Goal: Task Accomplishment & Management: Manage account settings

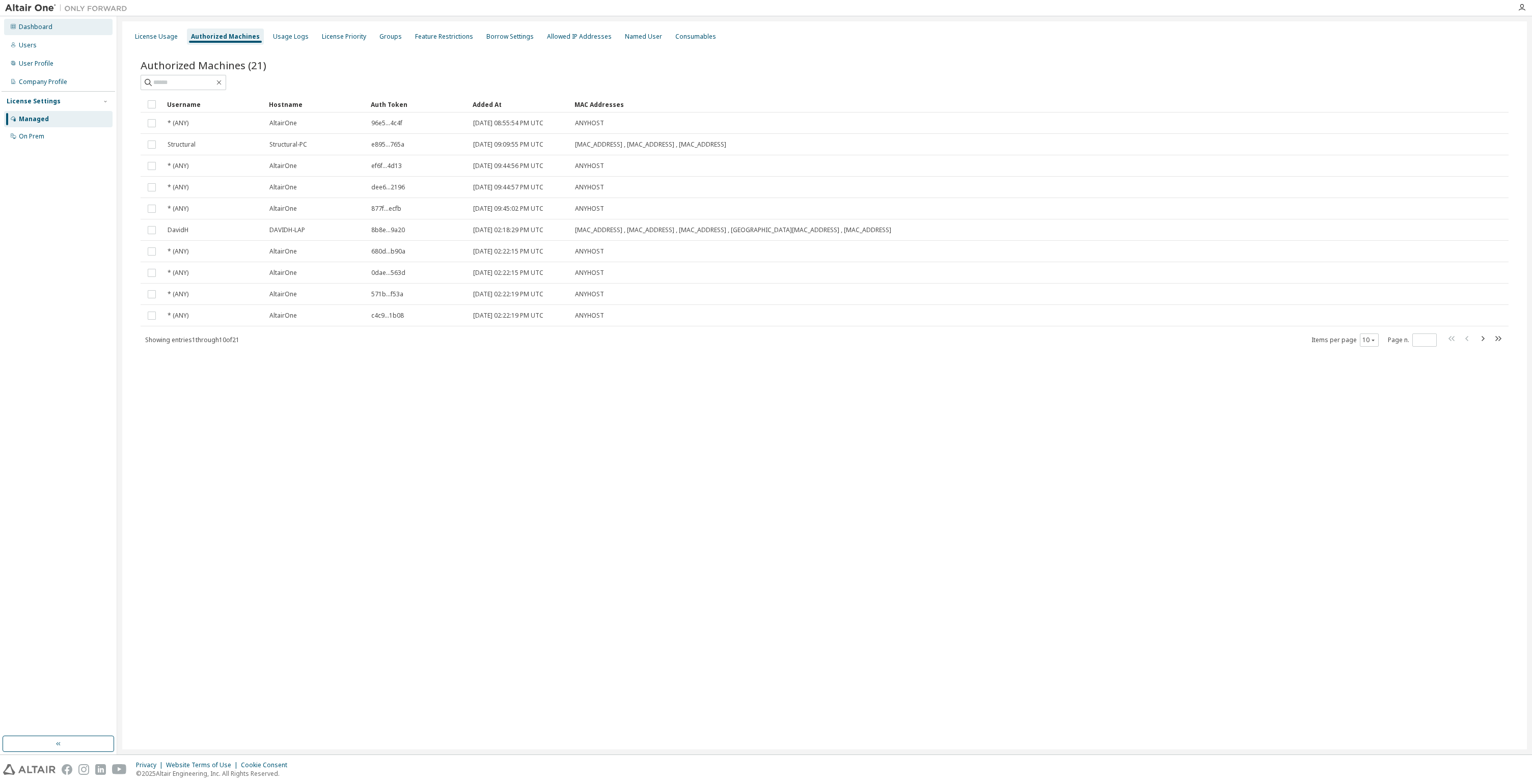
click at [44, 32] on div "Dashboard" at bounding box center [58, 26] width 108 height 16
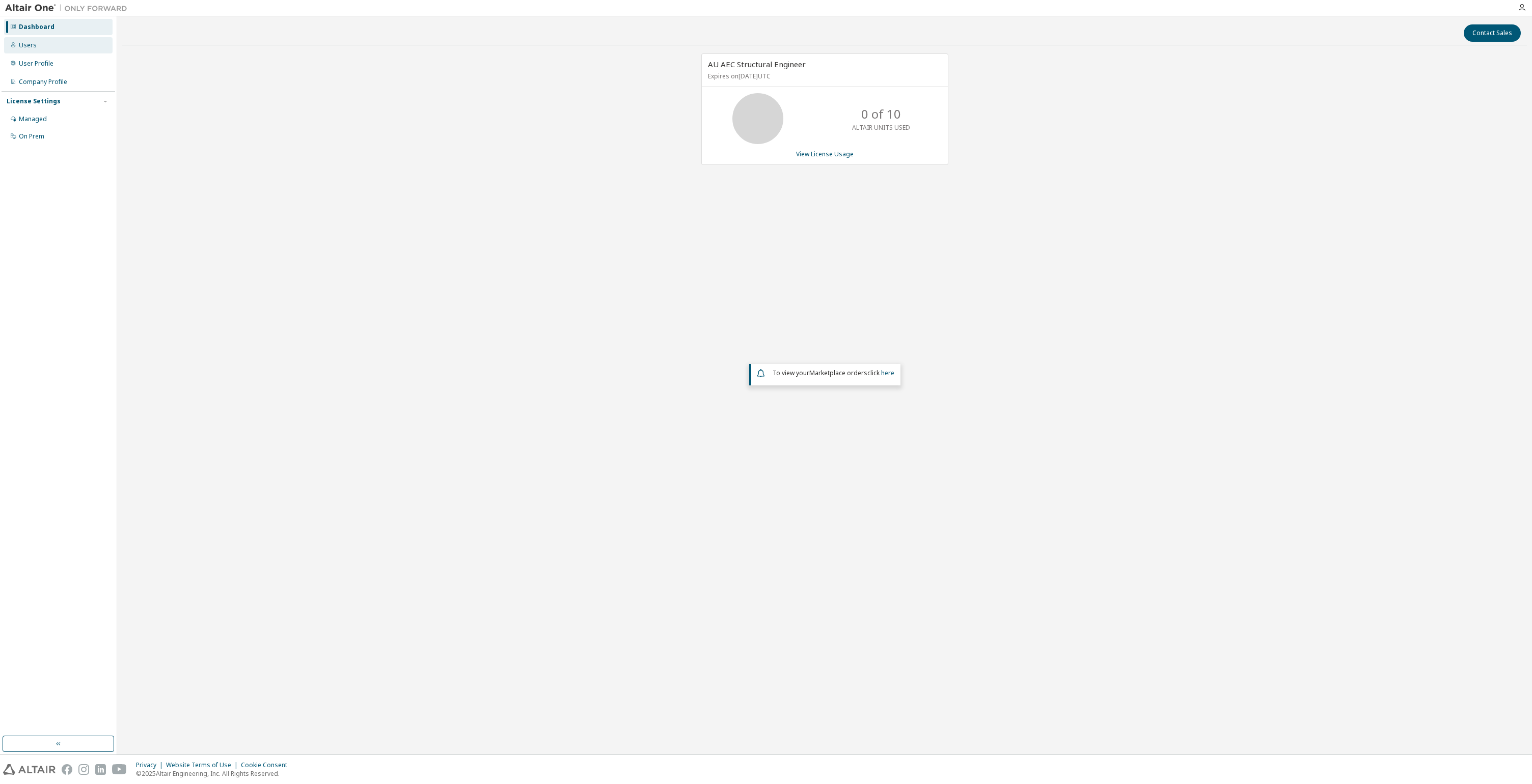
click at [38, 46] on div "Users" at bounding box center [58, 44] width 108 height 16
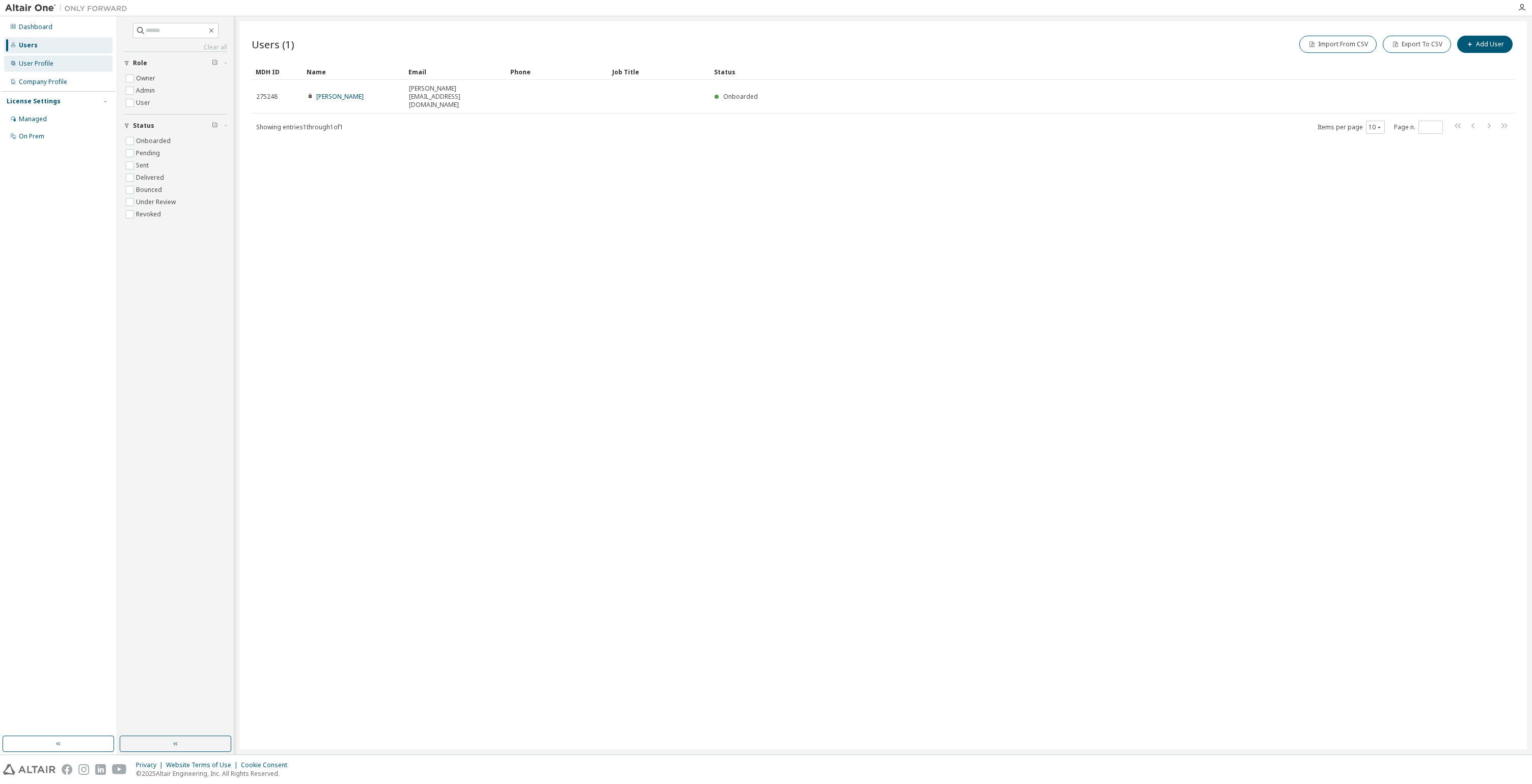
click at [71, 67] on div "User Profile" at bounding box center [58, 63] width 108 height 16
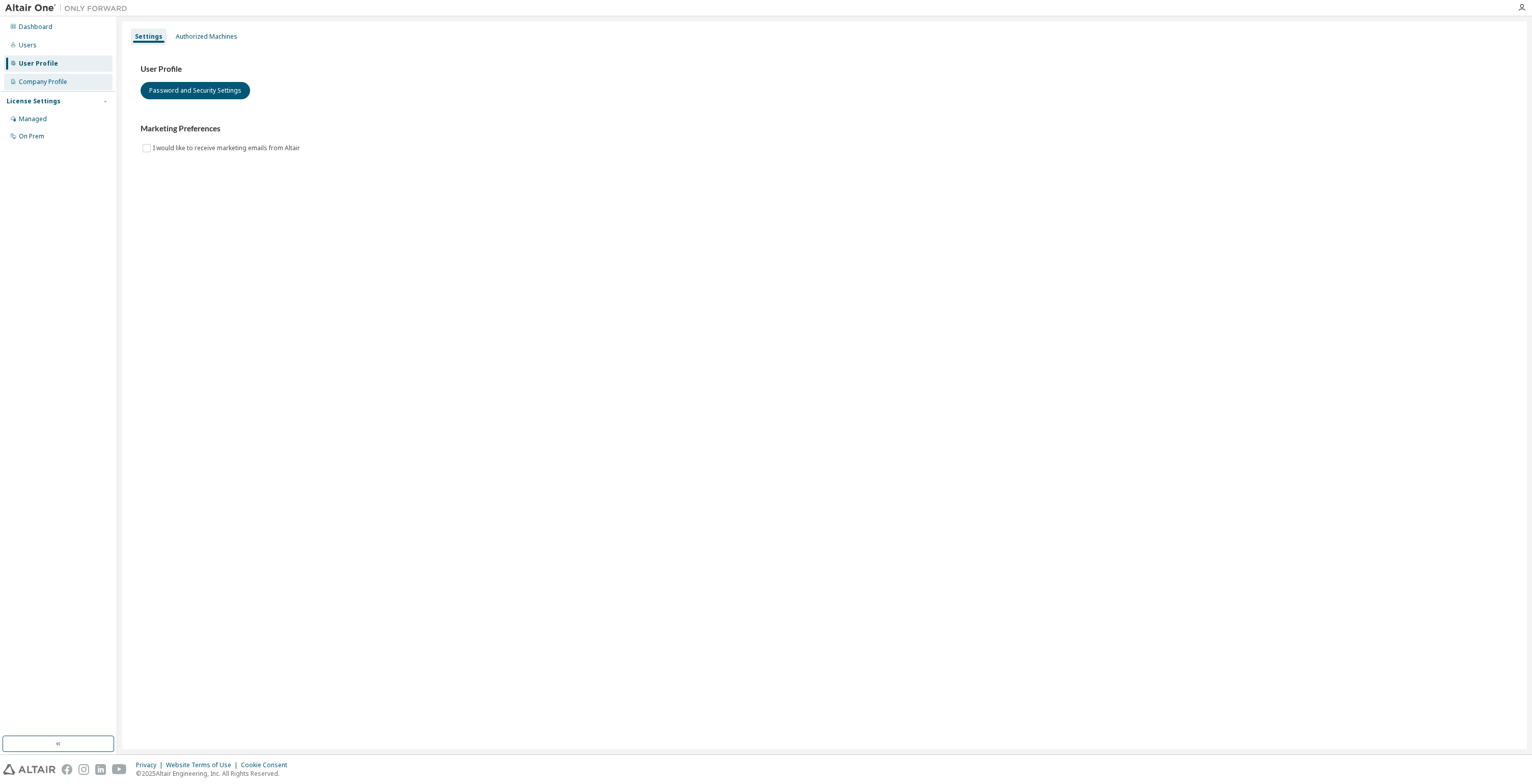
click at [69, 81] on div "Company Profile" at bounding box center [58, 81] width 108 height 16
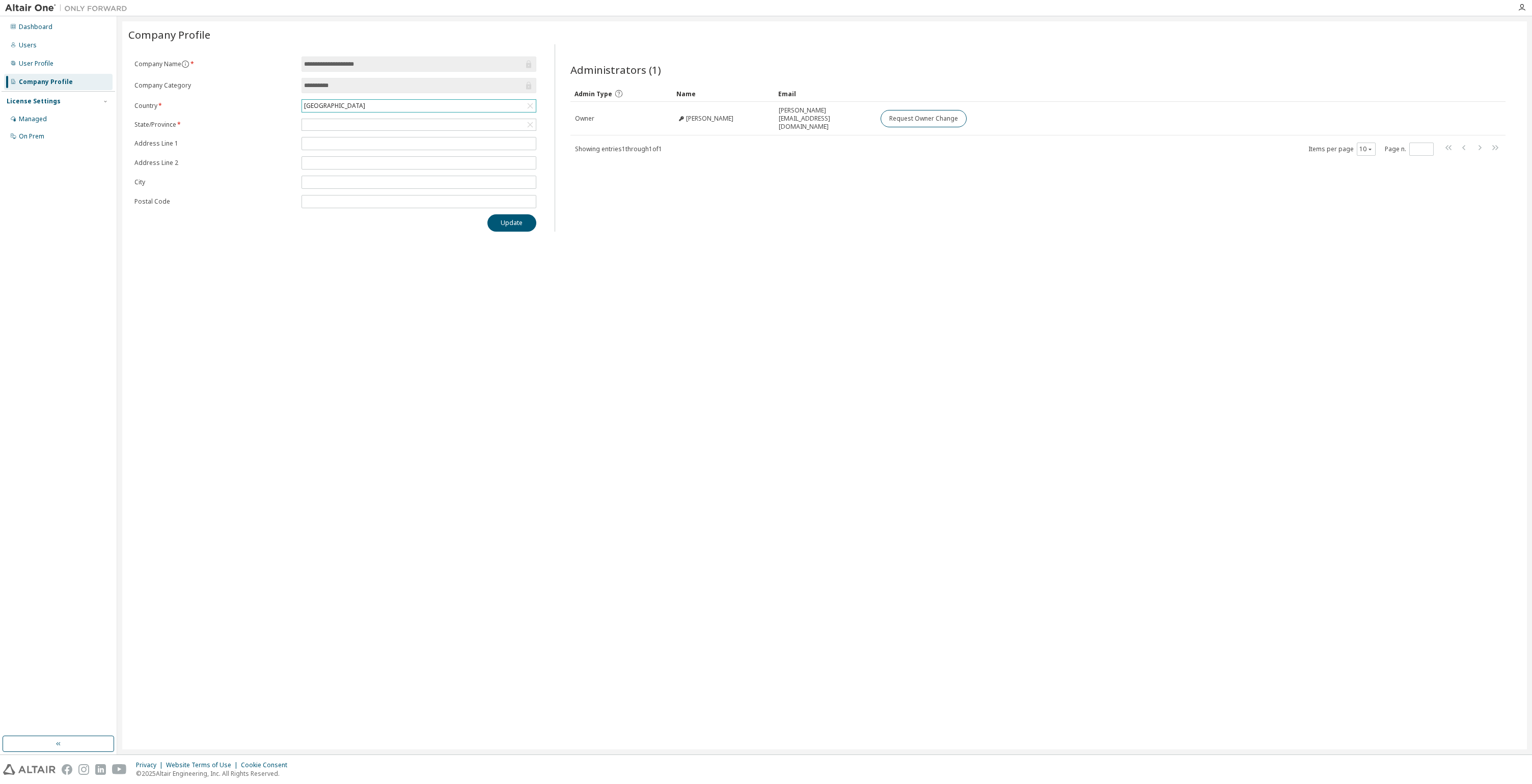
click at [329, 108] on div "United States of America" at bounding box center [335, 106] width 64 height 12
click at [336, 118] on input "text" at bounding box center [419, 120] width 207 height 11
type input "***"
click at [311, 146] on li "Canada" at bounding box center [419, 148] width 232 height 14
click at [323, 127] on div at bounding box center [419, 125] width 234 height 12
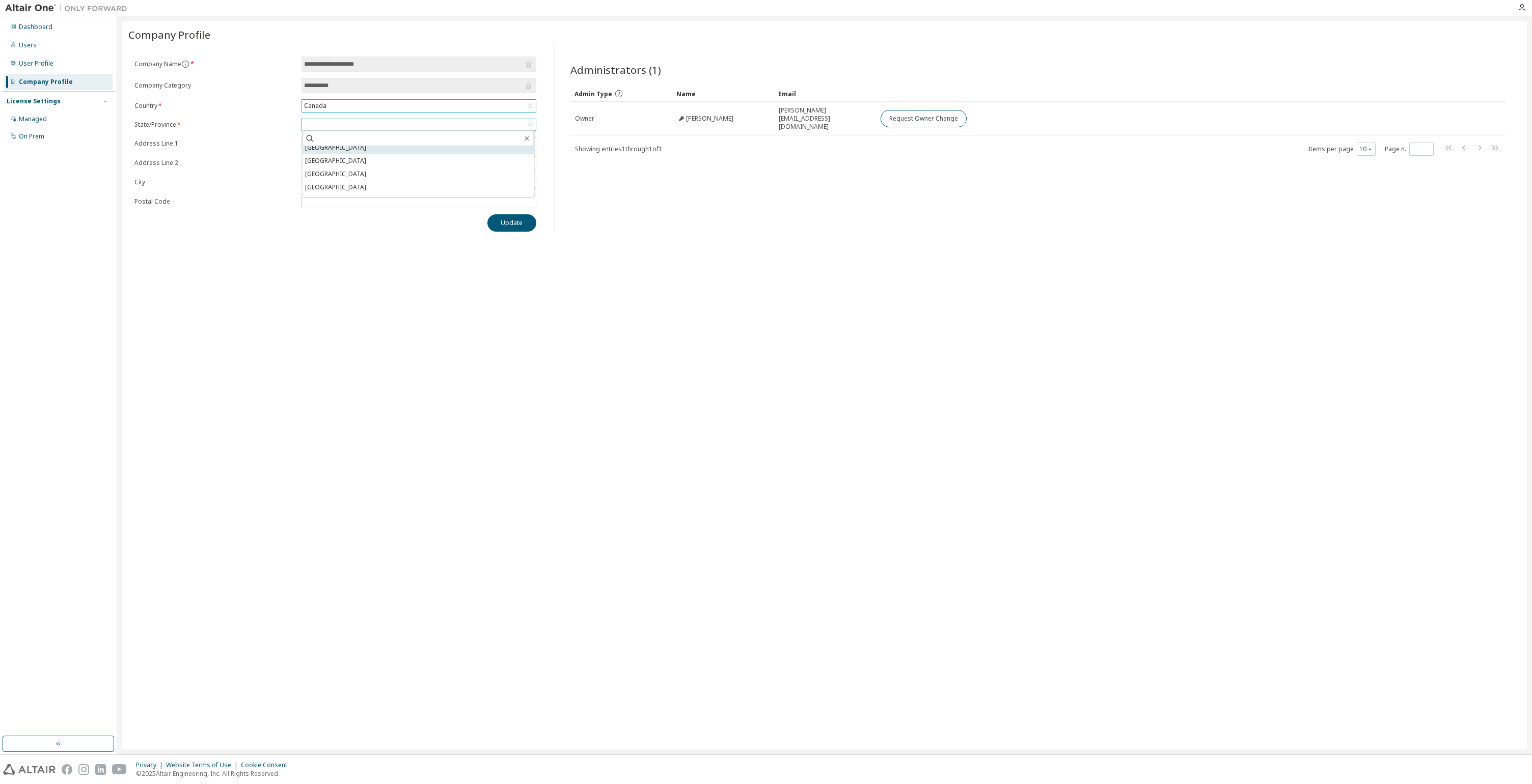
scroll to position [48, 0]
click at [327, 184] on li "Ontario" at bounding box center [419, 184] width 232 height 14
click at [324, 143] on input "text" at bounding box center [418, 144] width 229 height 8
type input "**********"
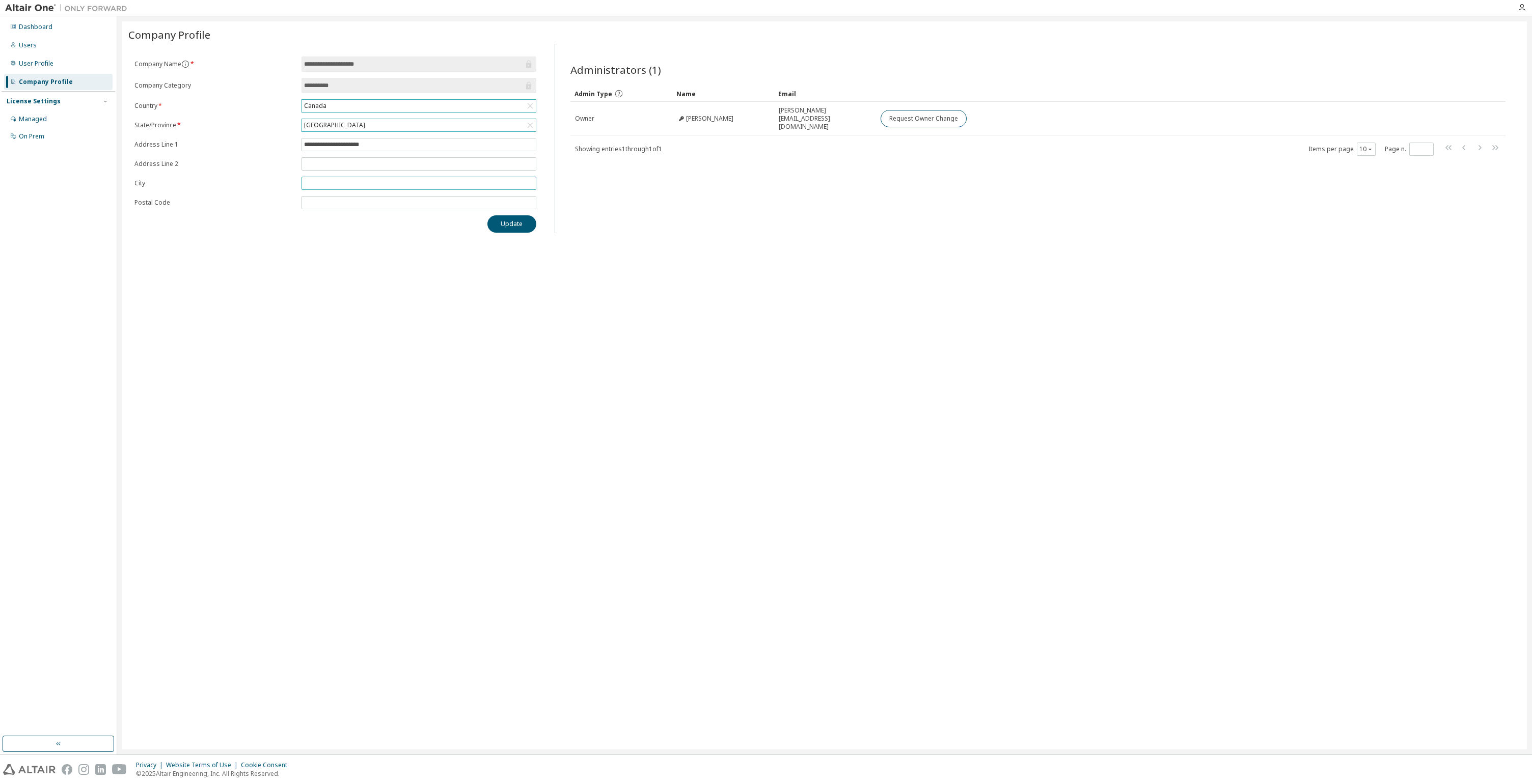
type input "*******"
click at [375, 180] on input "**********" at bounding box center [418, 183] width 229 height 8
drag, startPoint x: 397, startPoint y: 181, endPoint x: 253, endPoint y: 175, distance: 144.1
click at [253, 175] on form "**********" at bounding box center [335, 132] width 401 height 153
type input "********"
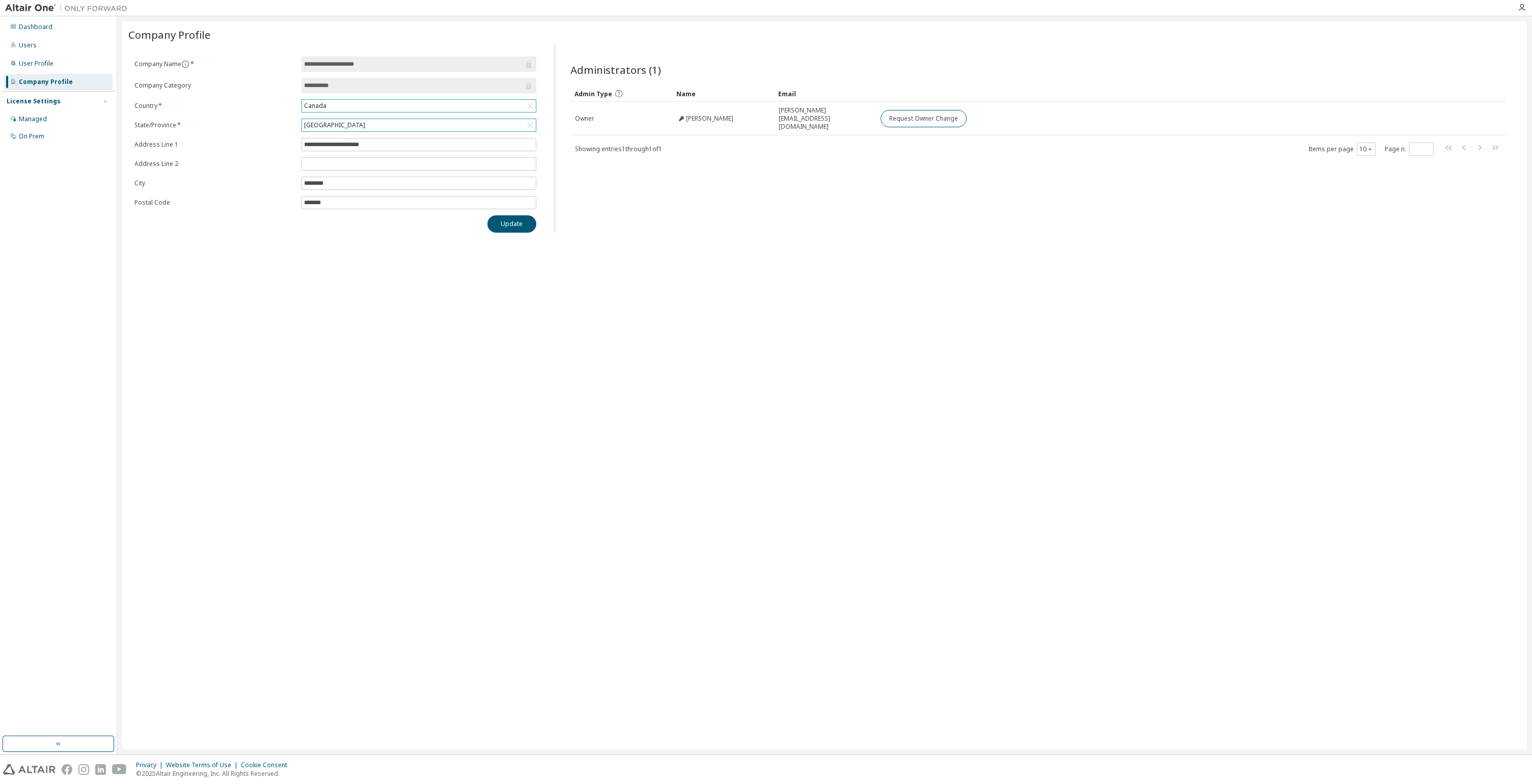
click at [314, 255] on div "**********" at bounding box center [824, 385] width 1404 height 728
click at [516, 225] on button "Update" at bounding box center [512, 224] width 49 height 17
click at [49, 114] on div "Managed" at bounding box center [58, 119] width 108 height 16
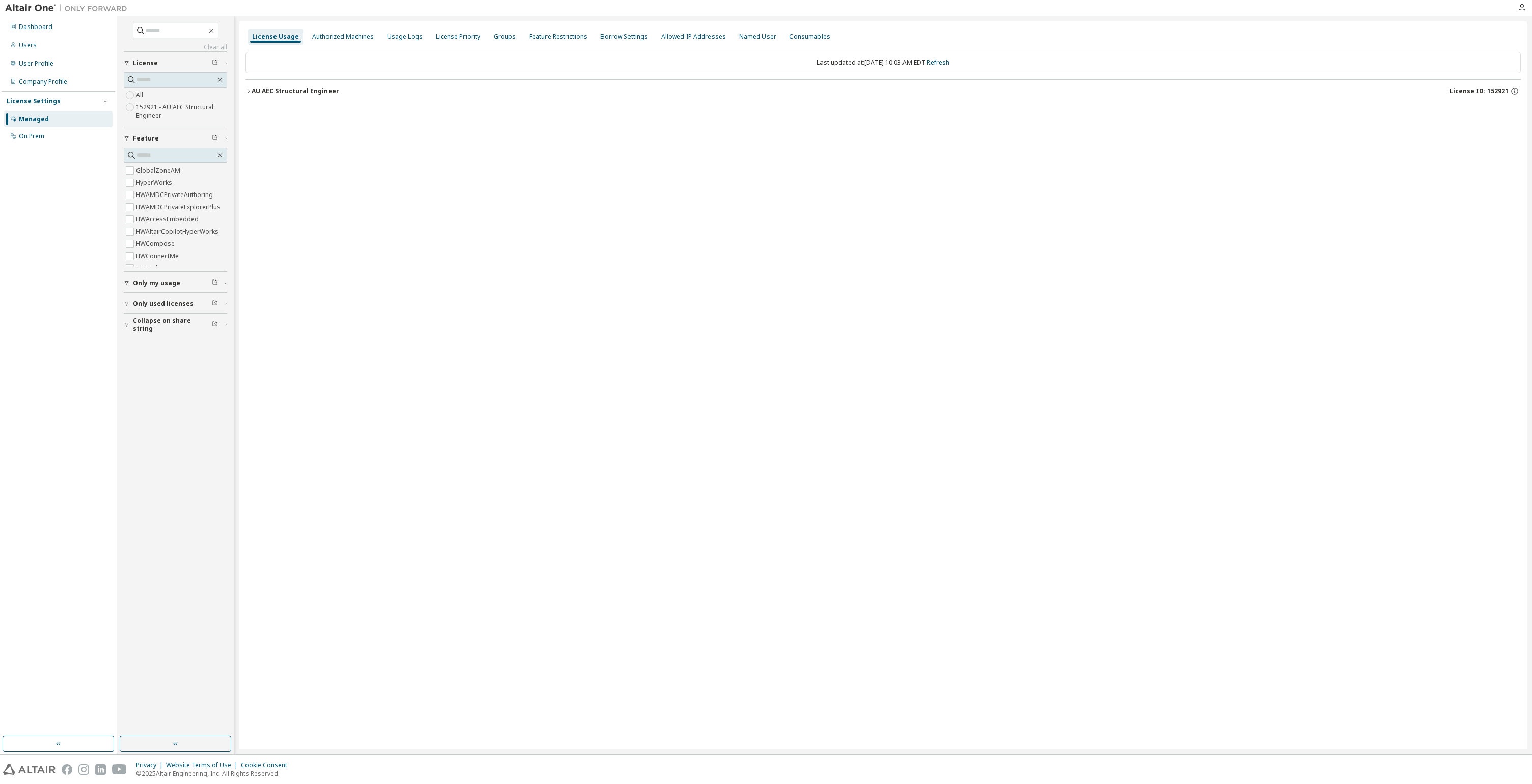
click at [250, 90] on icon "button" at bounding box center [249, 91] width 6 height 6
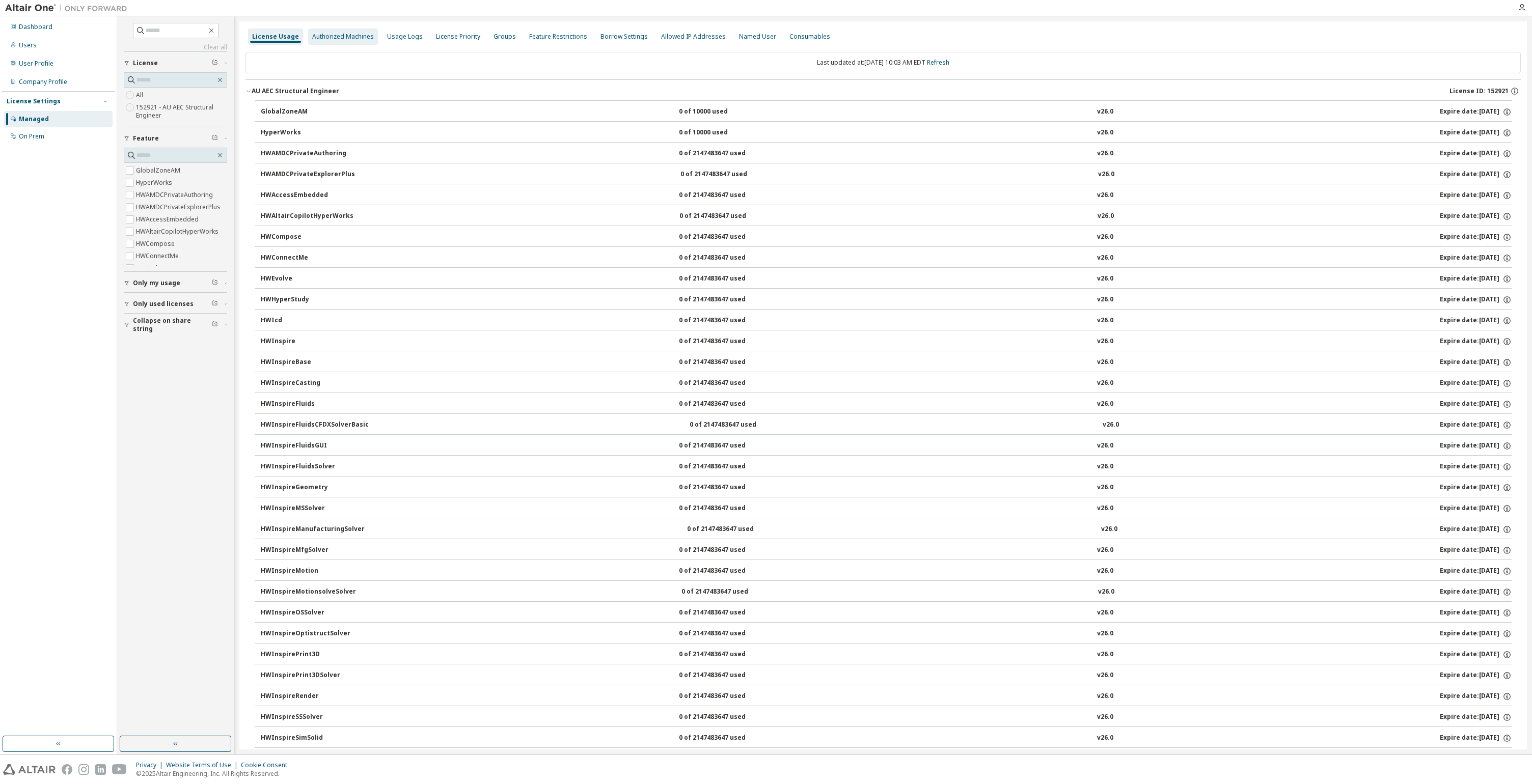
click at [337, 40] on div "Authorized Machines" at bounding box center [343, 37] width 62 height 8
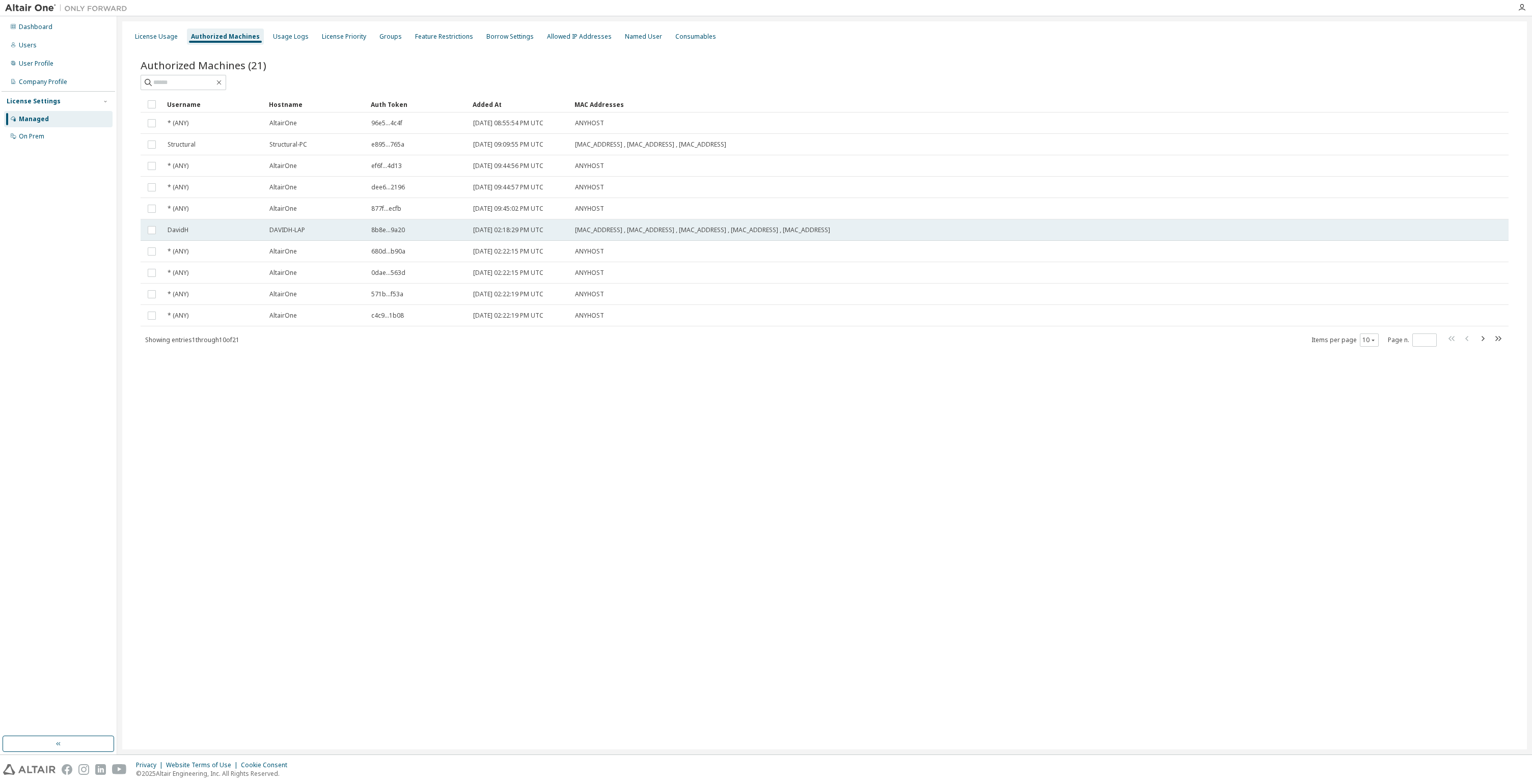
click at [162, 229] on tr "DavidH DAVIDH-LAP 8b8e...9a20 2023-12-06 02:18:29 PM UTC 4C:BB:58:C3:0C:EE , 4C…" at bounding box center [824, 230] width 1368 height 21
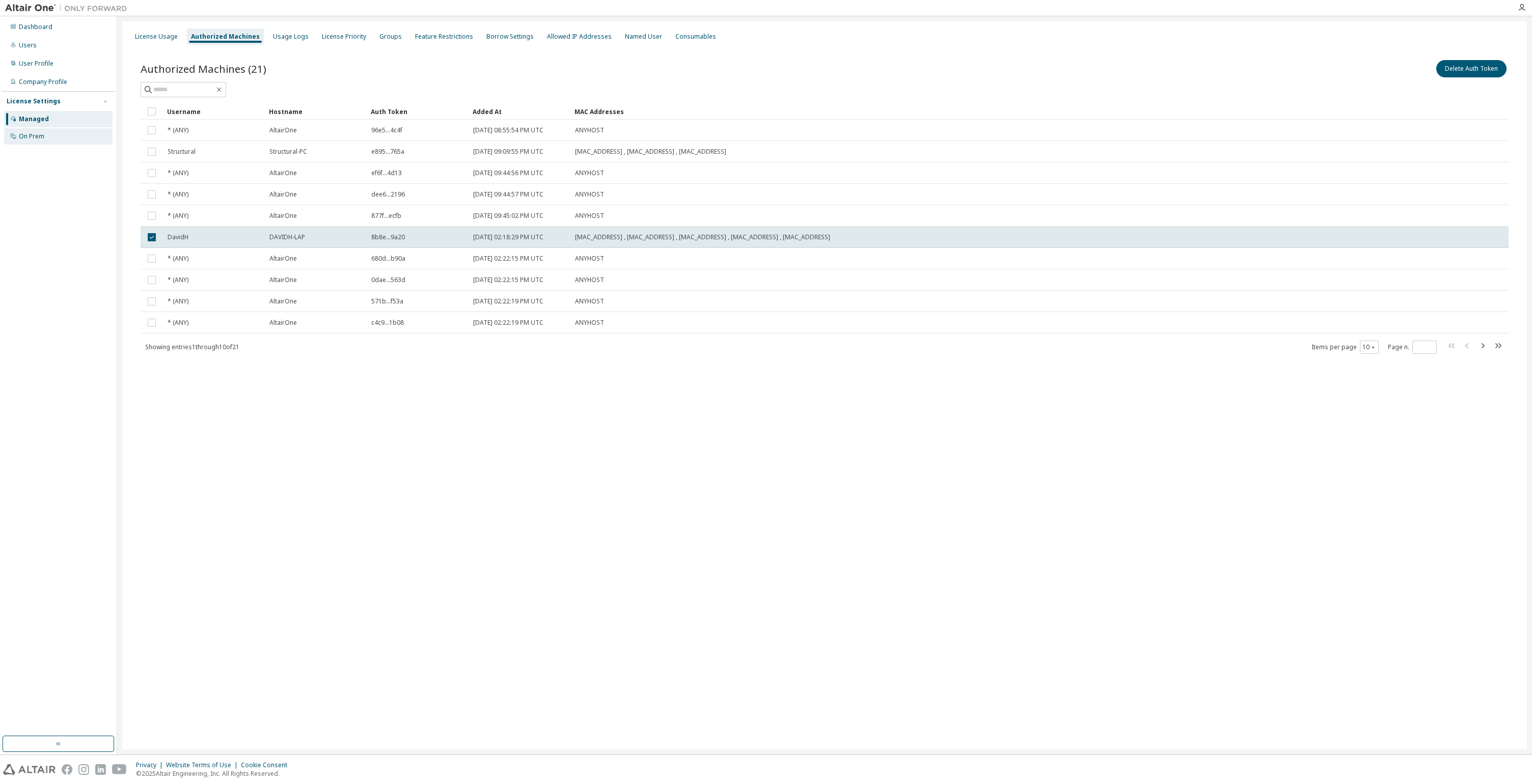
click at [66, 140] on div "On Prem" at bounding box center [58, 136] width 108 height 16
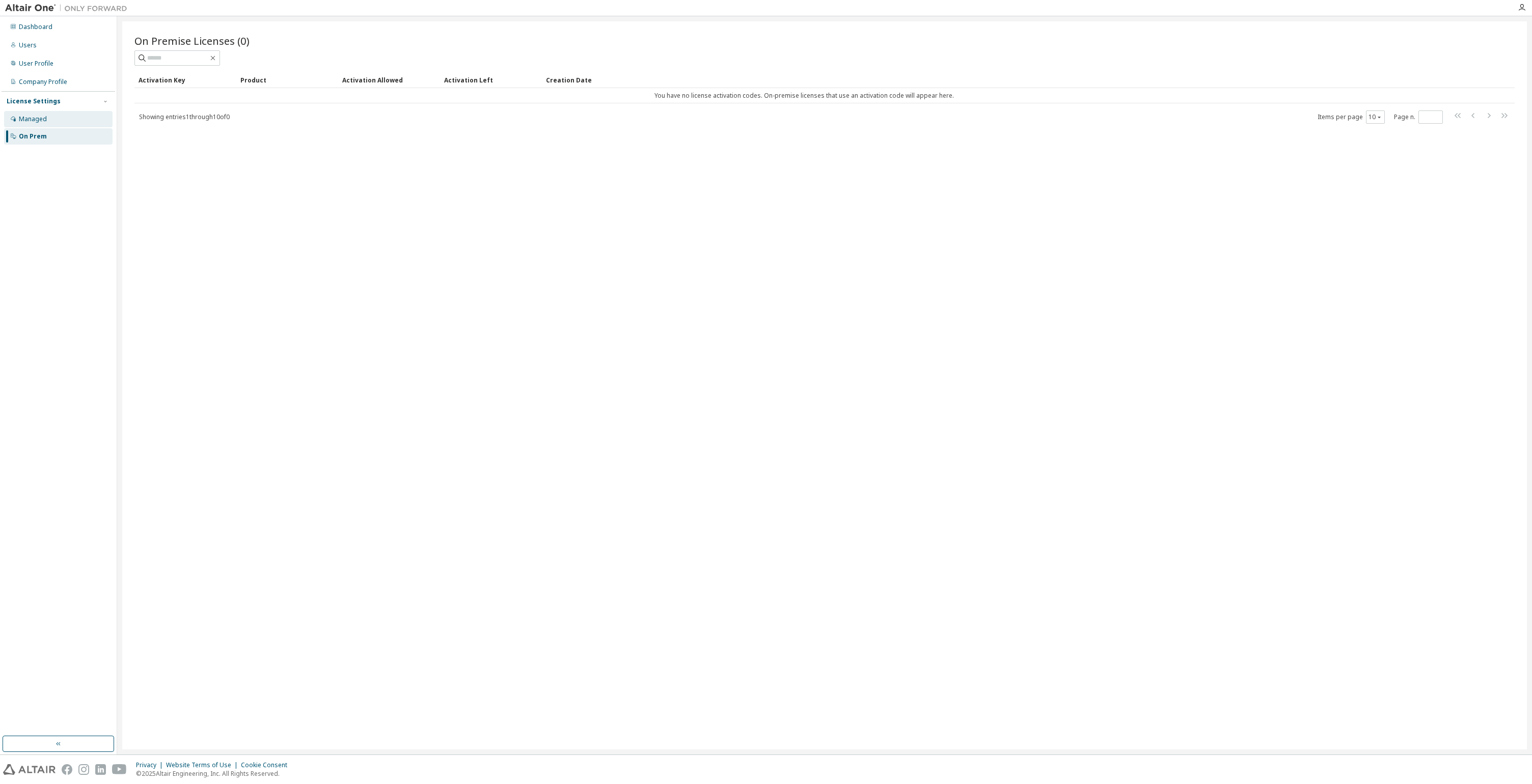
click at [63, 122] on div "Managed" at bounding box center [58, 119] width 108 height 16
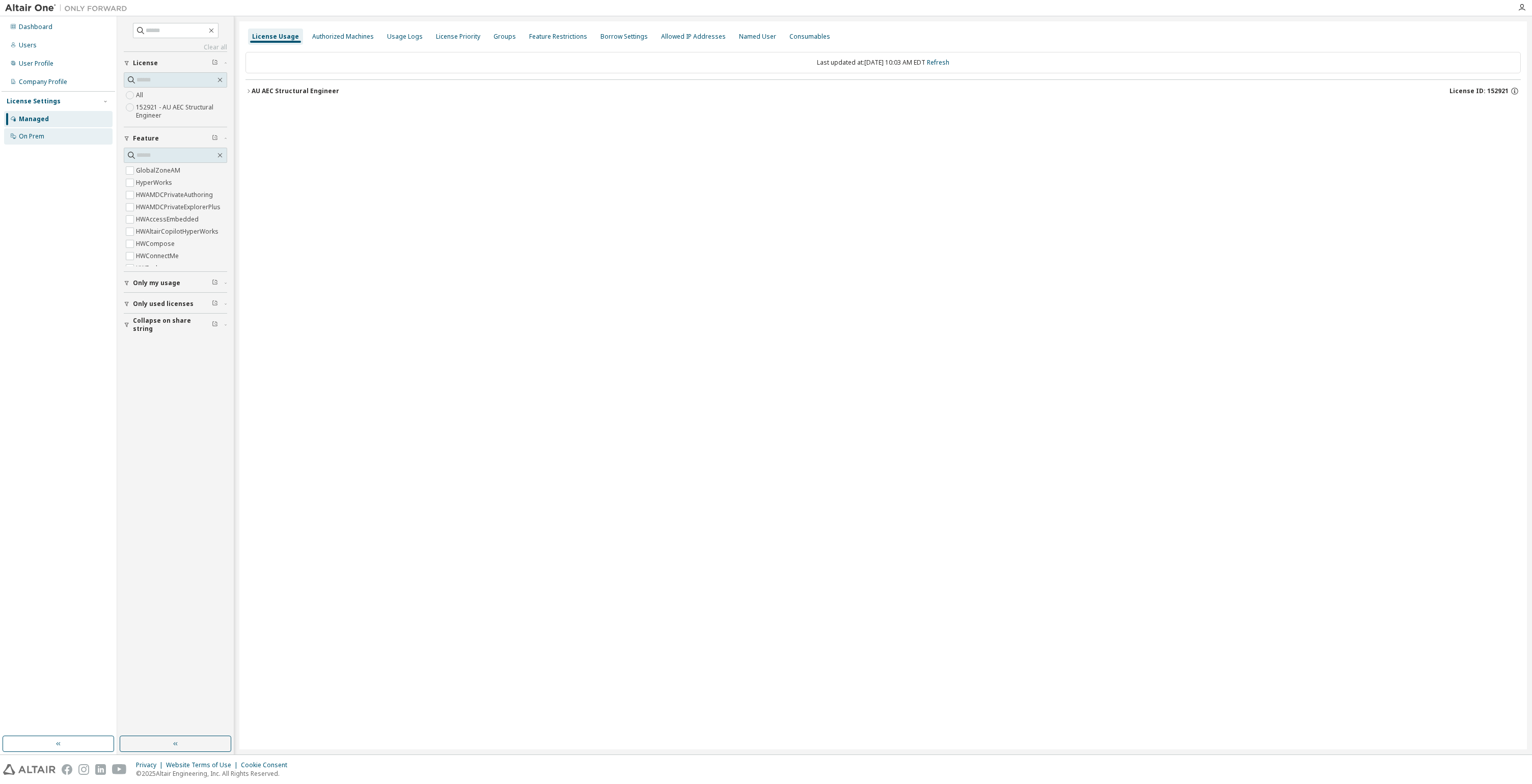
click at [35, 139] on div "On Prem" at bounding box center [31, 136] width 25 height 8
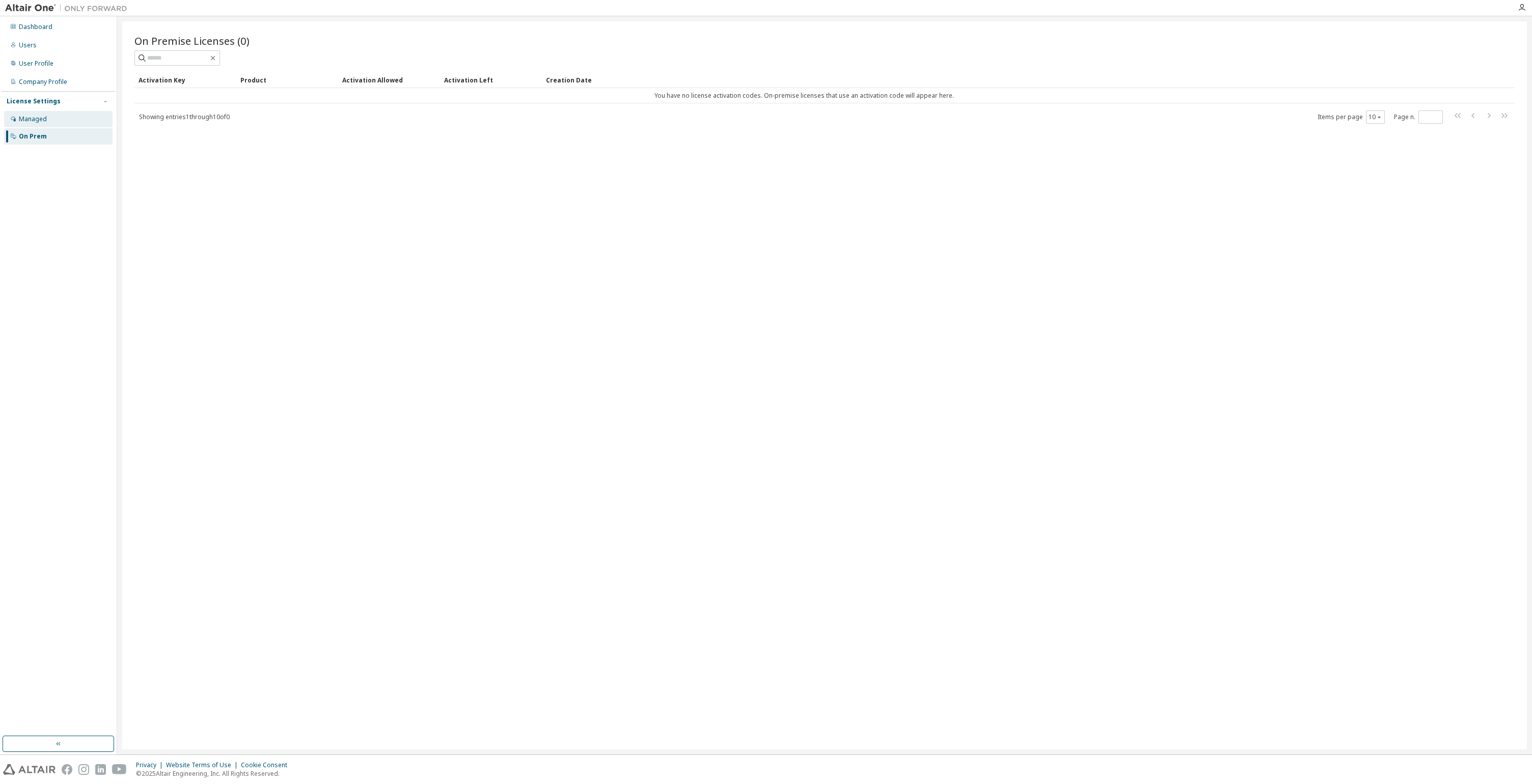
click at [37, 123] on div "Managed" at bounding box center [58, 119] width 108 height 16
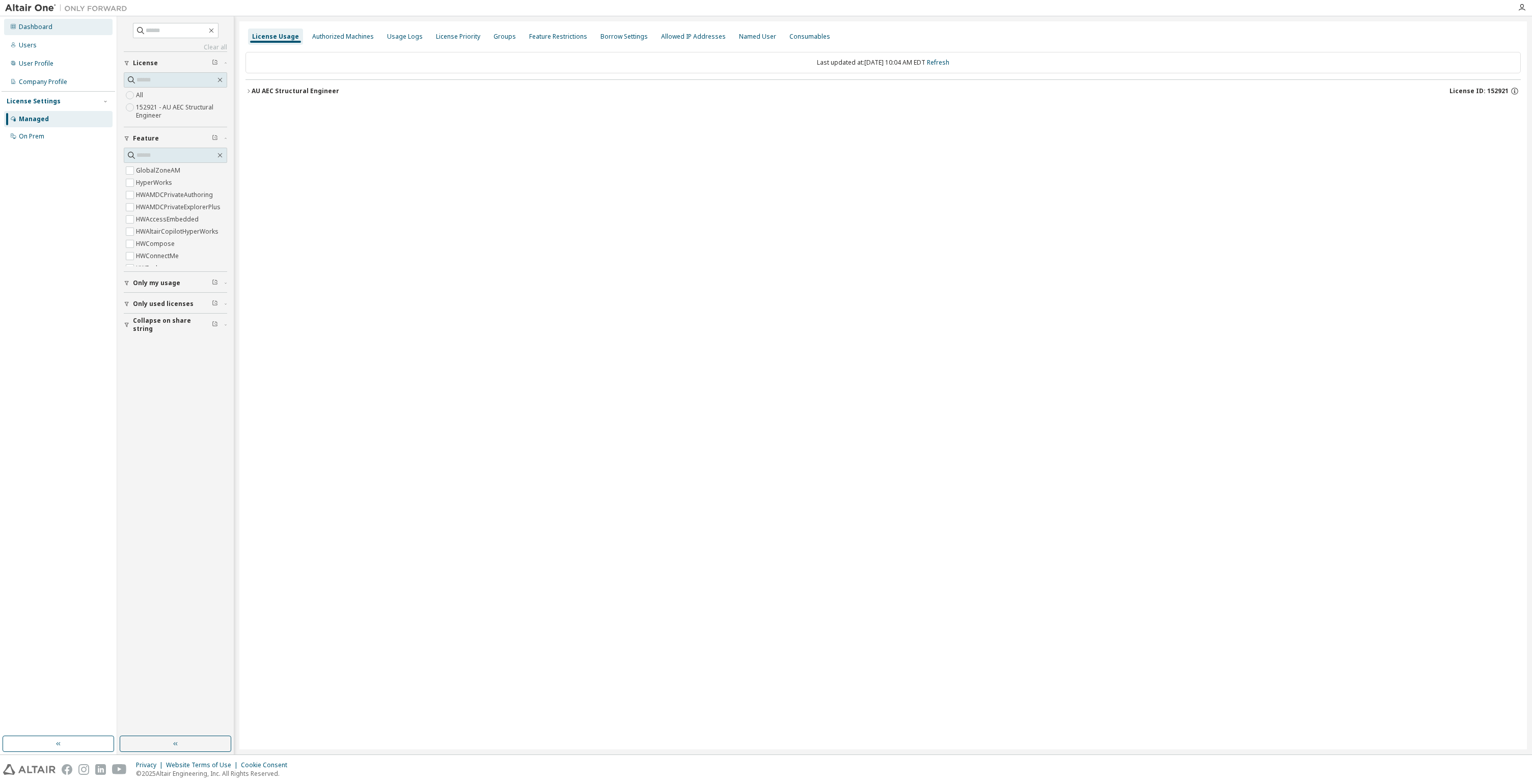
click at [51, 30] on div "Dashboard" at bounding box center [58, 26] width 108 height 16
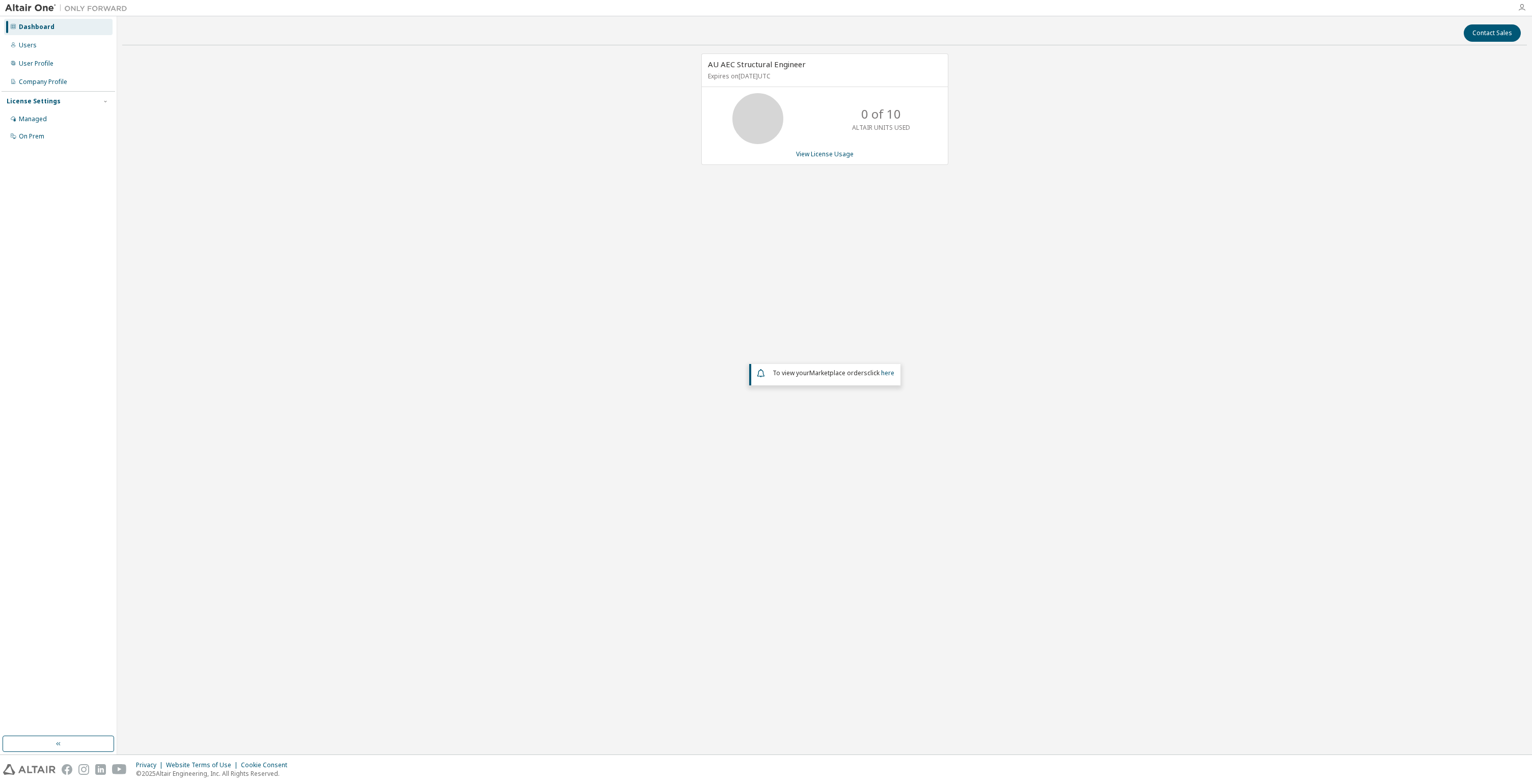
click at [1523, 7] on icon "button" at bounding box center [1521, 8] width 8 height 8
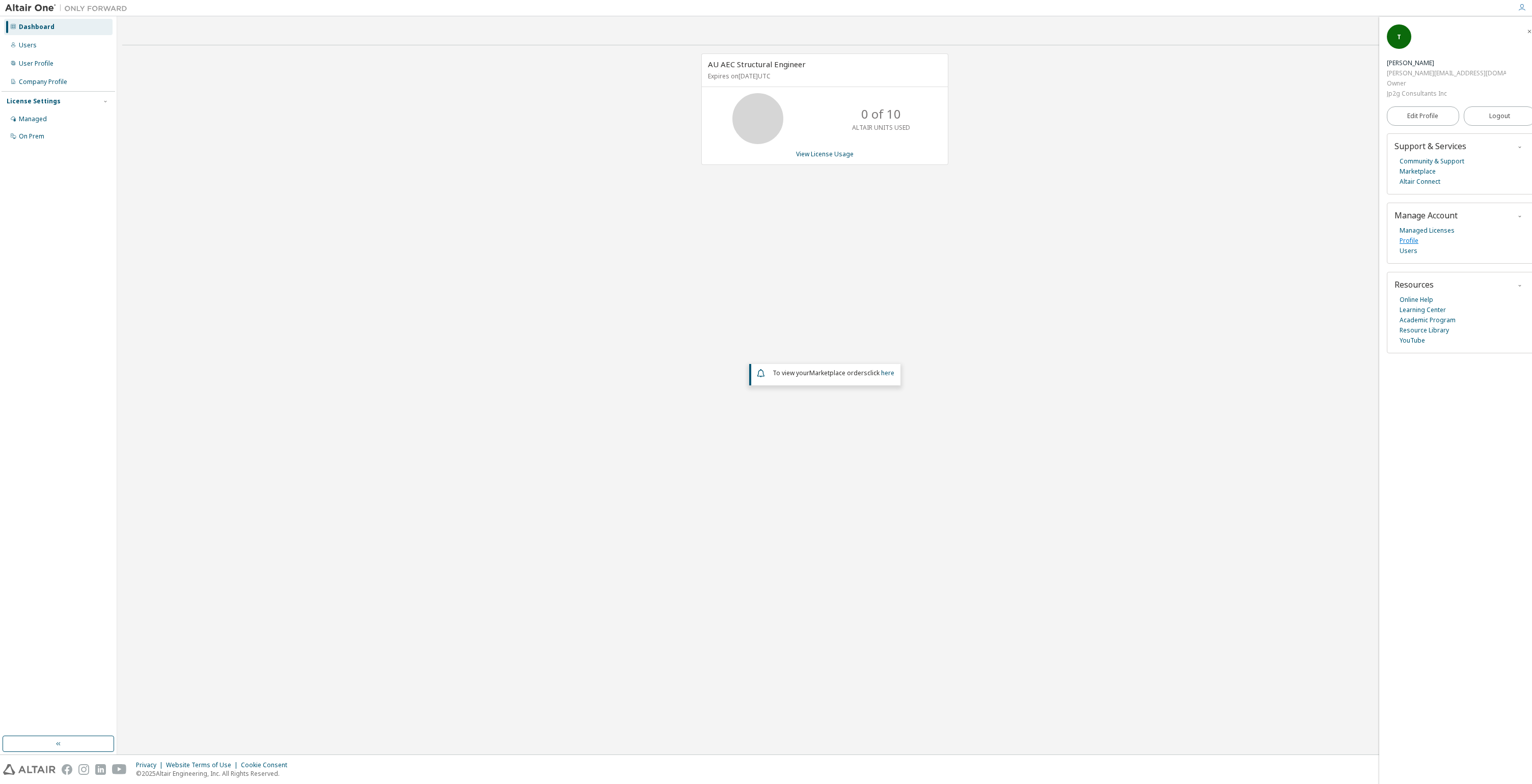
click at [1417, 236] on link "Profile" at bounding box center [1408, 241] width 18 height 11
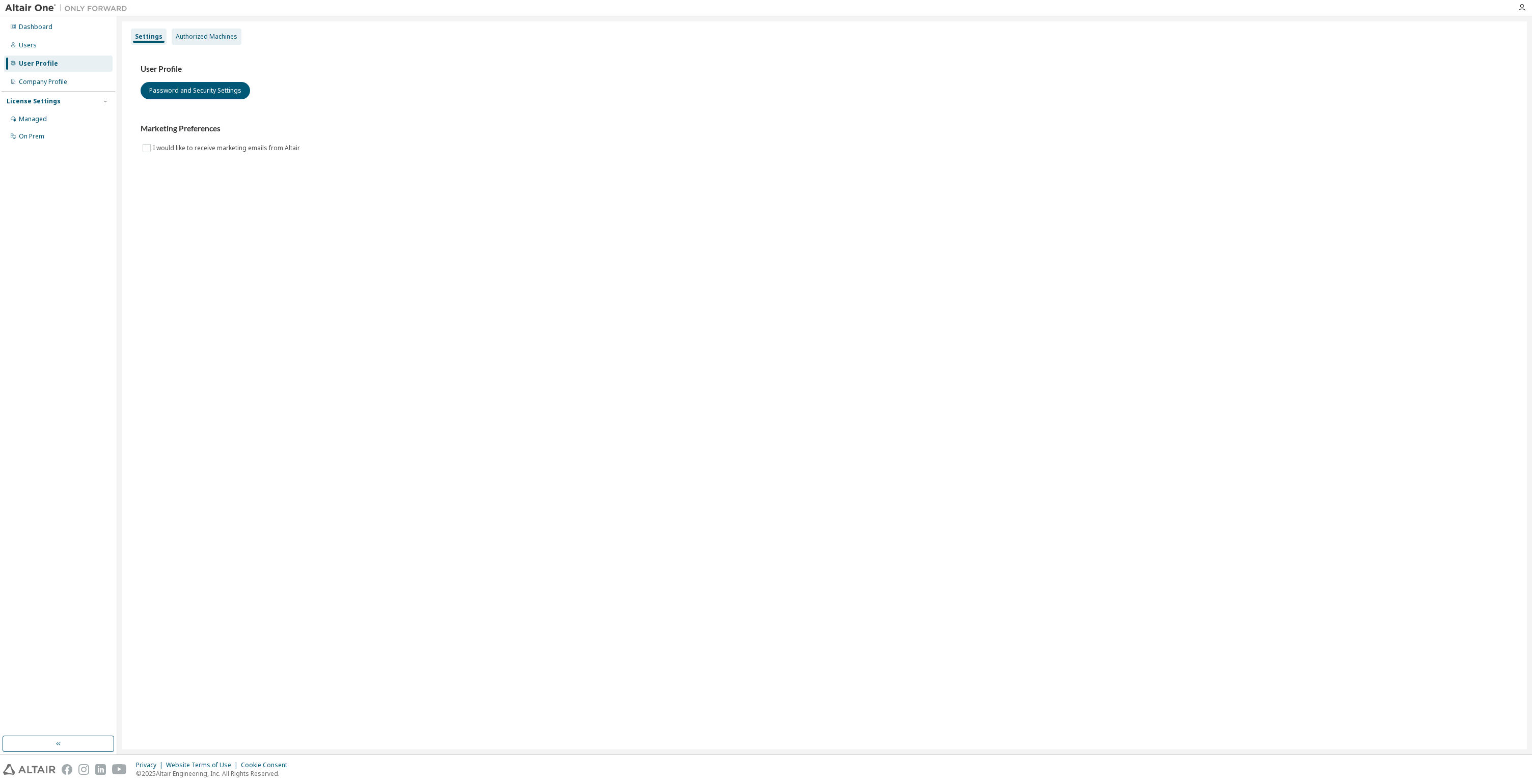
click at [192, 34] on div "Authorized Machines" at bounding box center [207, 37] width 62 height 8
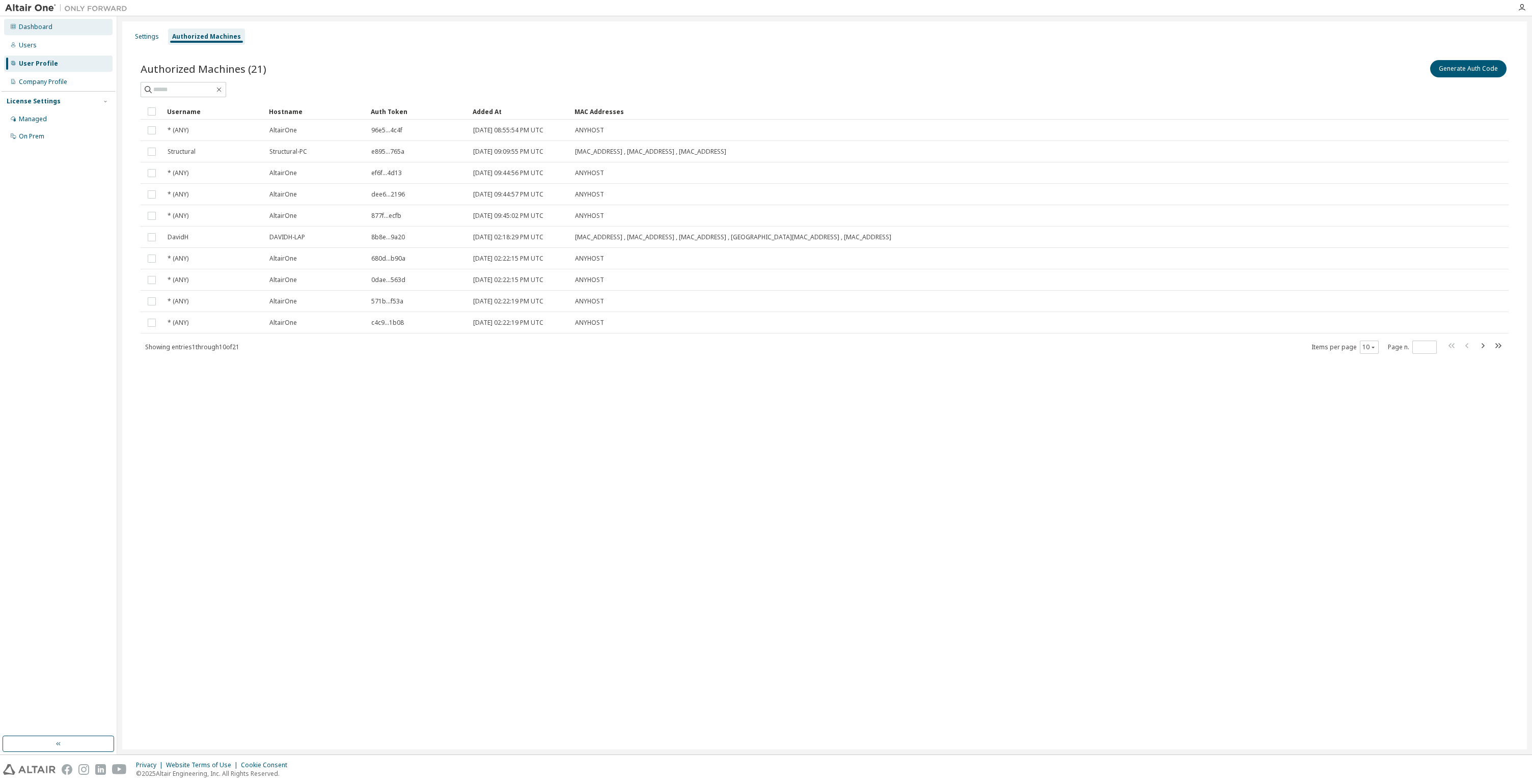
click at [38, 31] on div "Dashboard" at bounding box center [58, 26] width 108 height 16
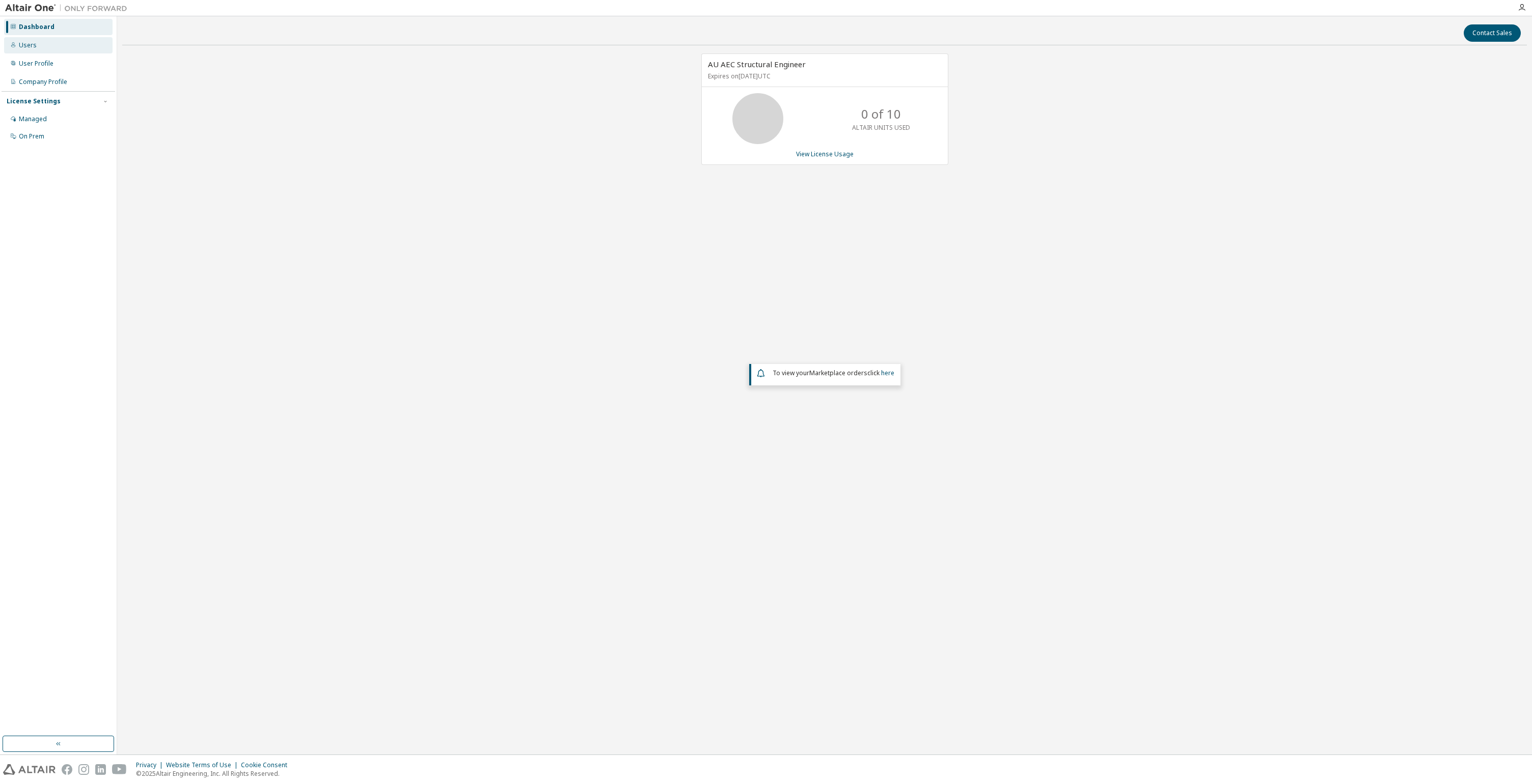
click at [44, 49] on div "Users" at bounding box center [58, 44] width 108 height 16
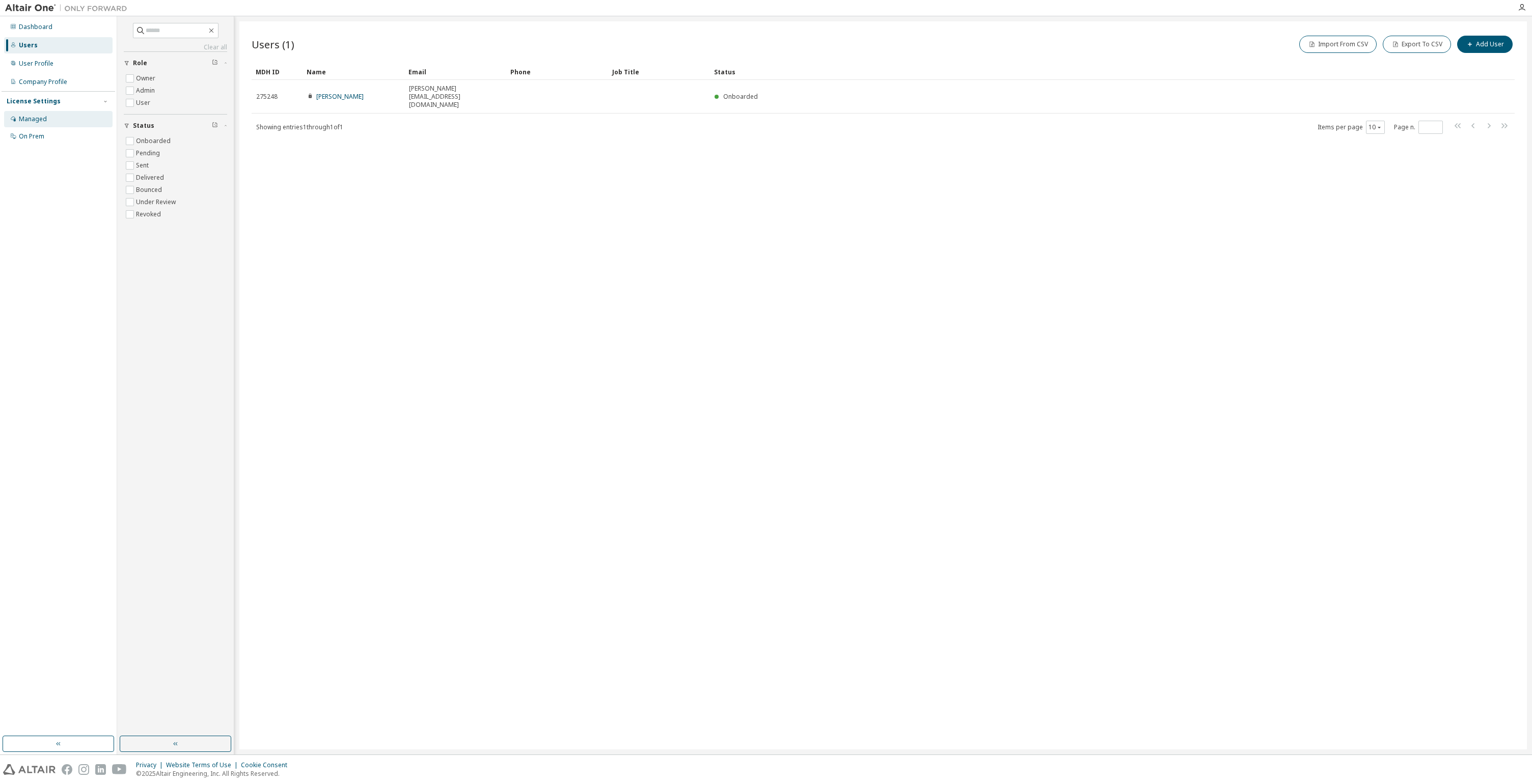
click at [57, 120] on div "Managed" at bounding box center [58, 119] width 108 height 16
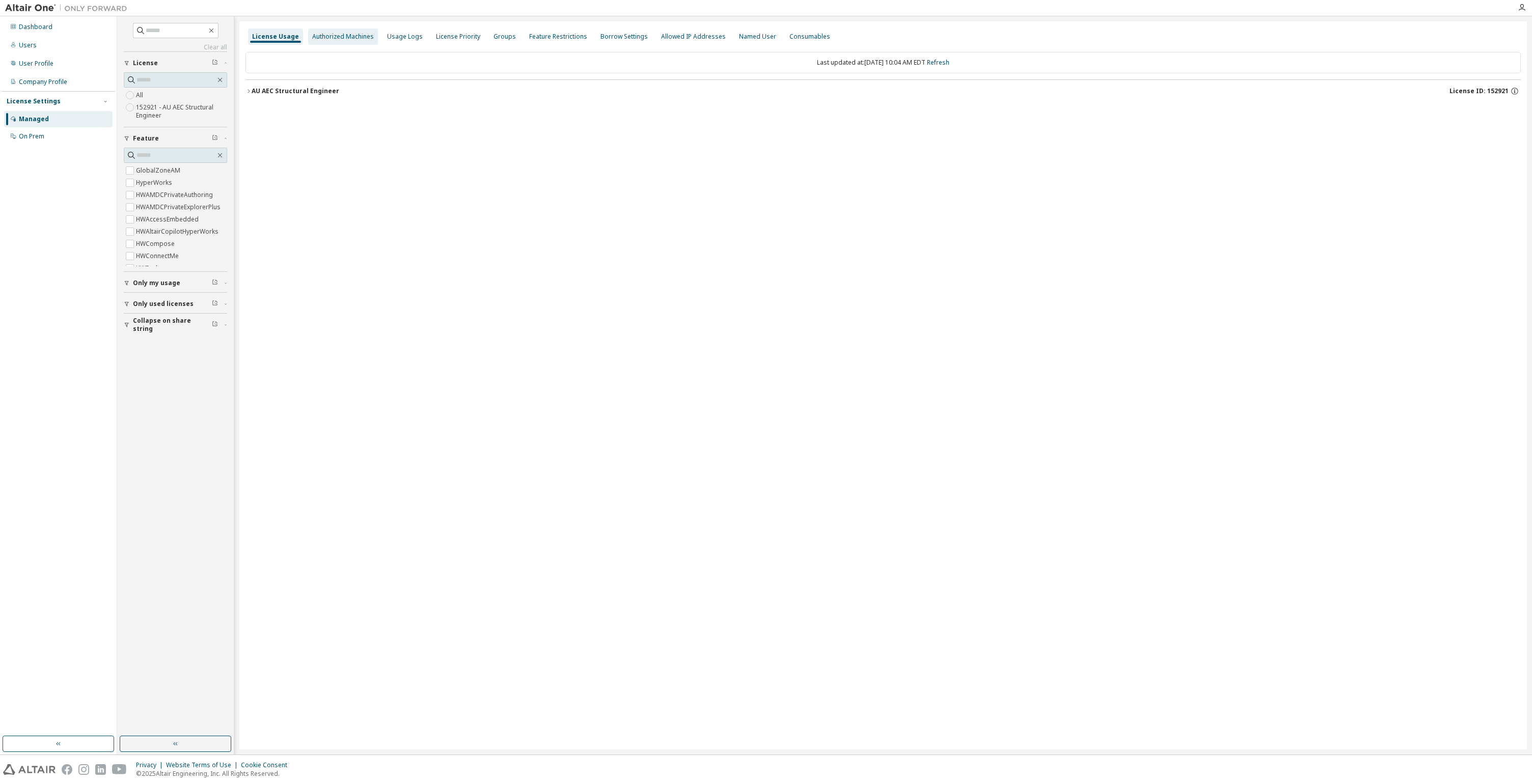
click at [330, 35] on div "Authorized Machines" at bounding box center [343, 37] width 62 height 8
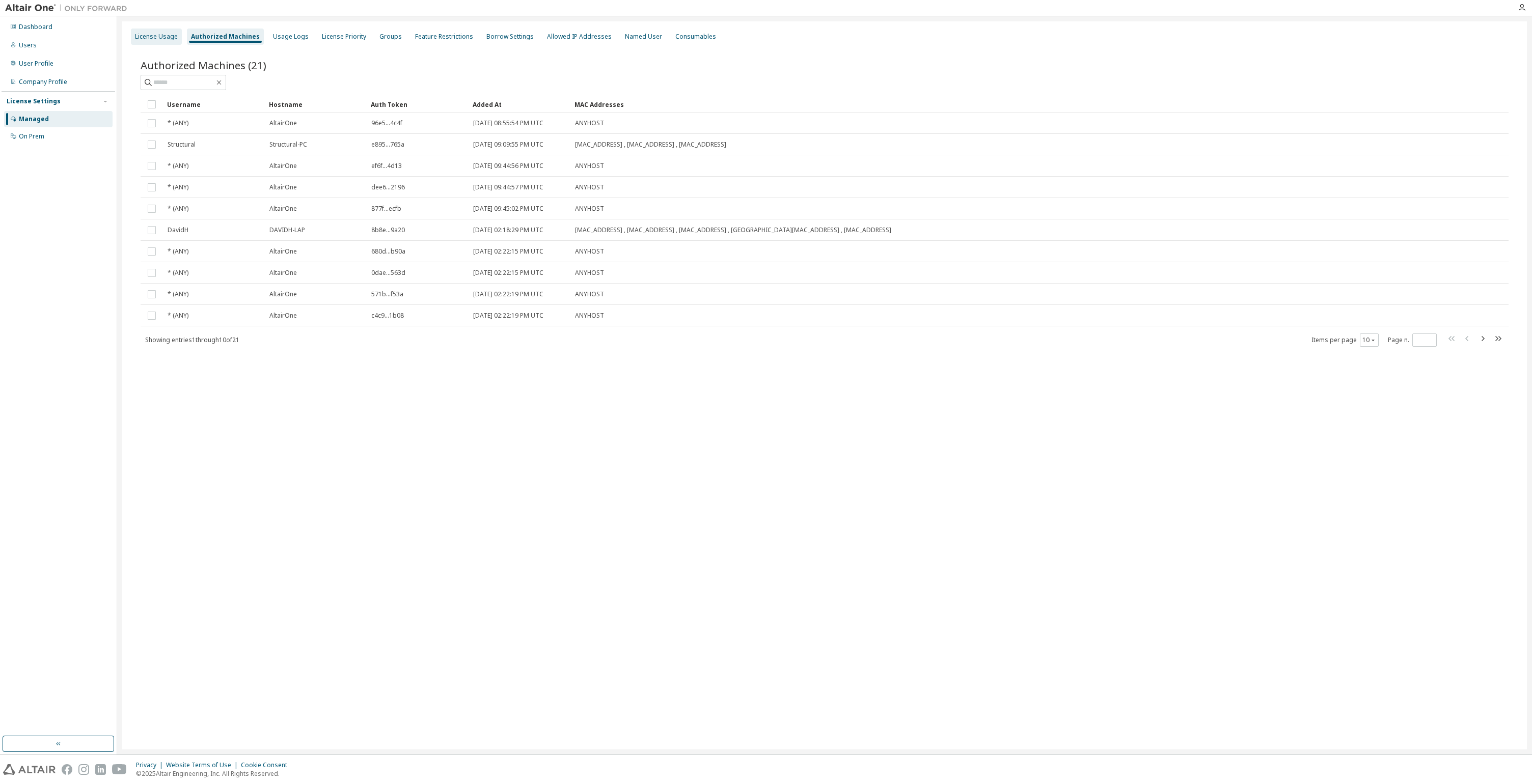
click at [162, 34] on div "License Usage" at bounding box center [157, 37] width 43 height 8
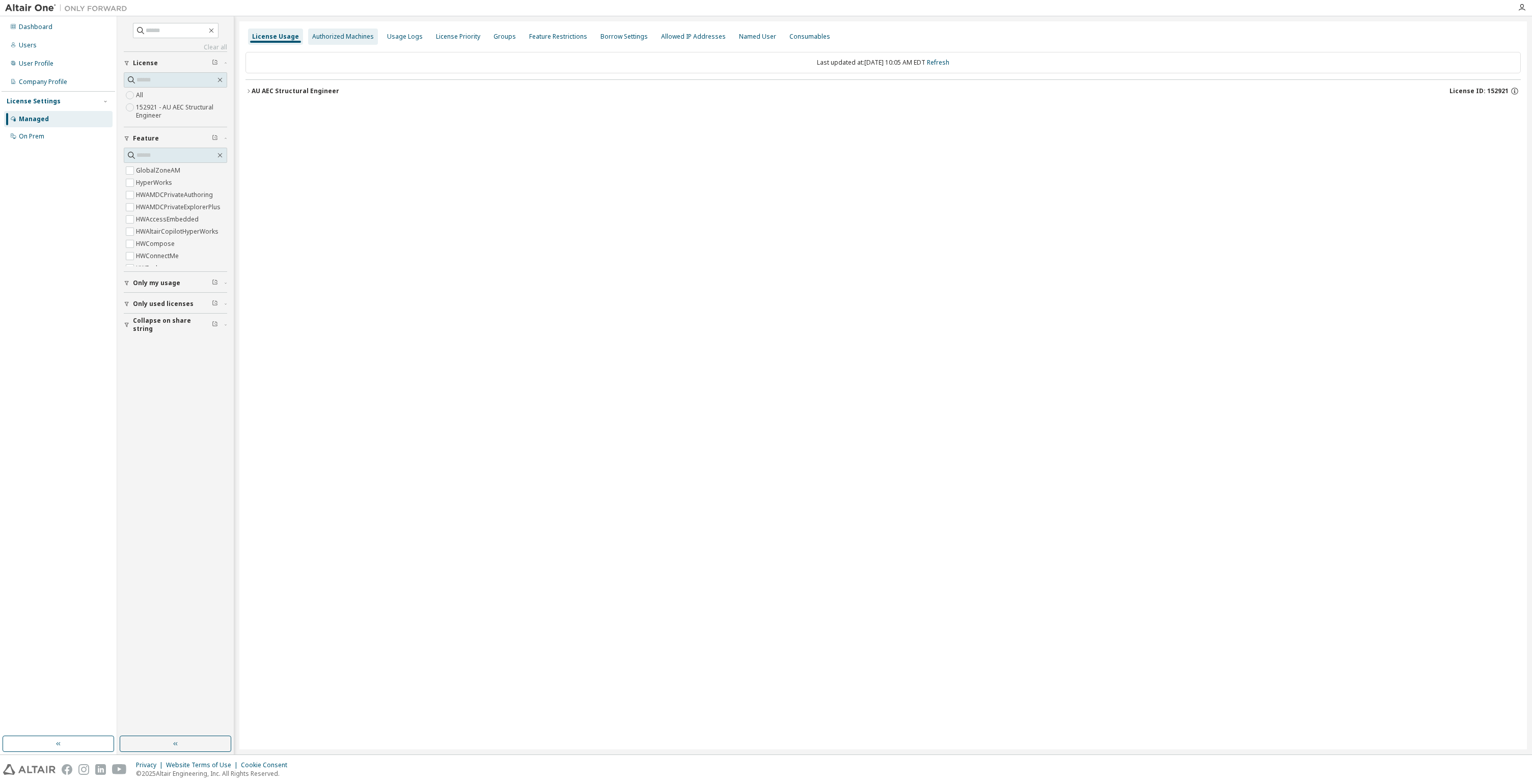
click at [343, 36] on div "Authorized Machines" at bounding box center [343, 37] width 62 height 8
